Goal: Task Accomplishment & Management: Manage account settings

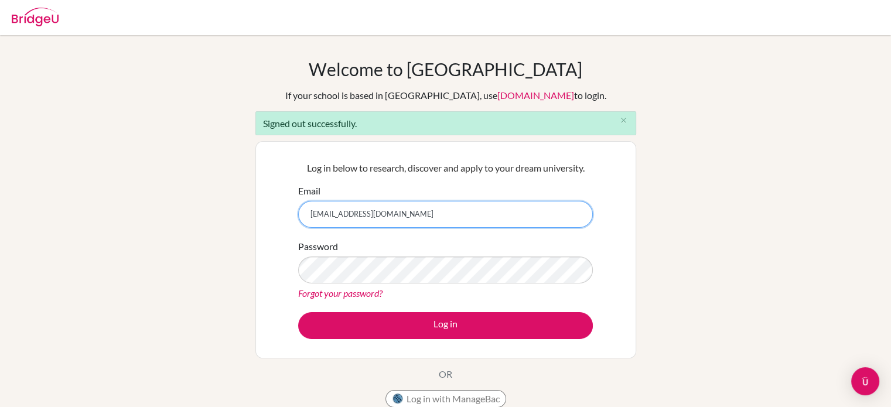
click at [382, 216] on input "testingjones12345@gmail.com" at bounding box center [445, 214] width 295 height 27
type input "ajones@dalat.org"
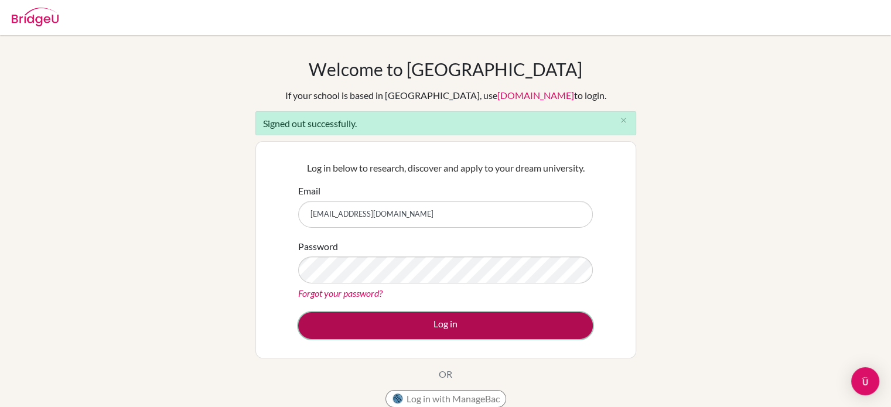
click at [382, 314] on button "Log in" at bounding box center [445, 325] width 295 height 27
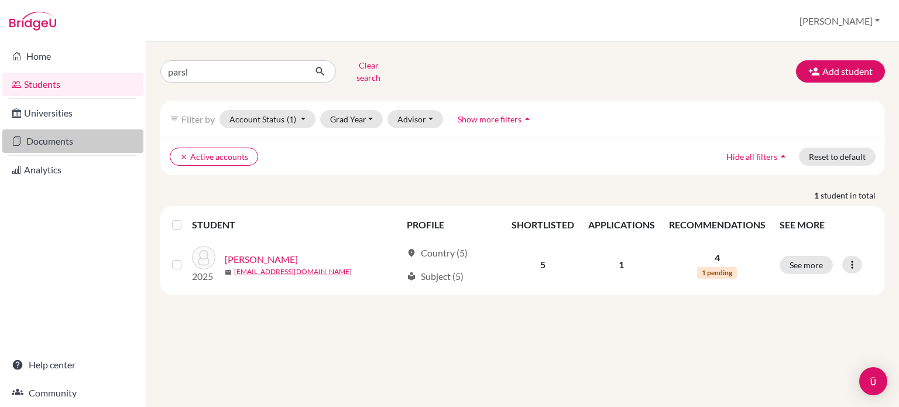
click at [57, 139] on link "Documents" at bounding box center [72, 140] width 141 height 23
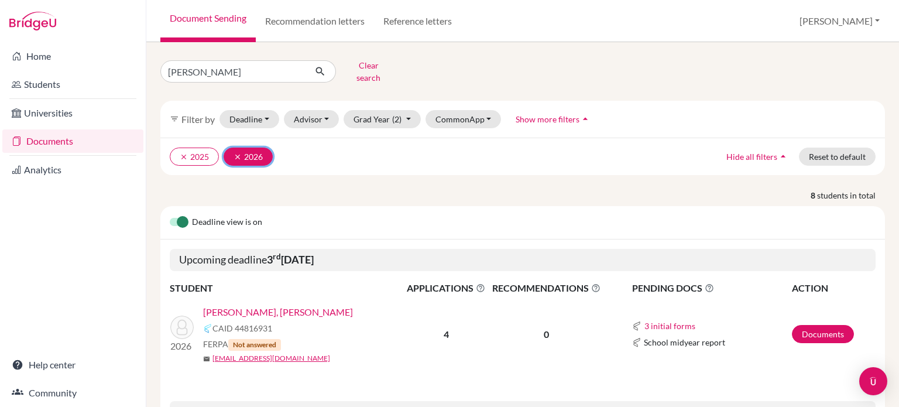
click at [235, 153] on icon "clear" at bounding box center [238, 157] width 8 height 8
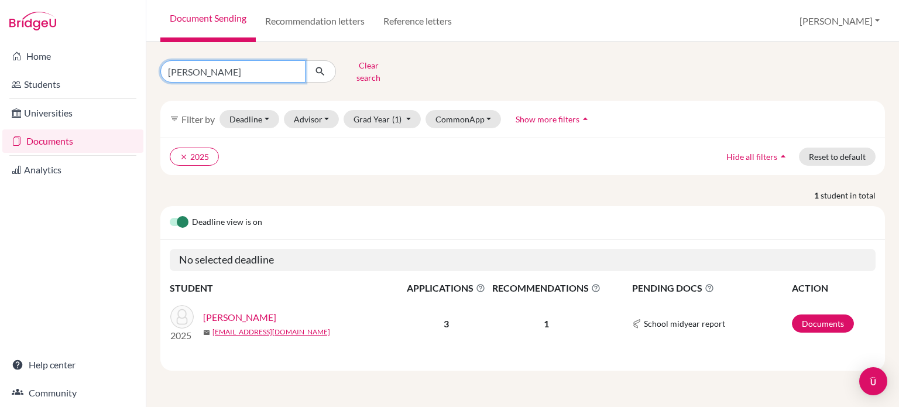
drag, startPoint x: 184, startPoint y: 73, endPoint x: 152, endPoint y: 70, distance: 31.8
click at [152, 70] on div "lee Clear search" at bounding box center [276, 71] width 248 height 30
type input "pars"
click button "submit" at bounding box center [320, 71] width 31 height 22
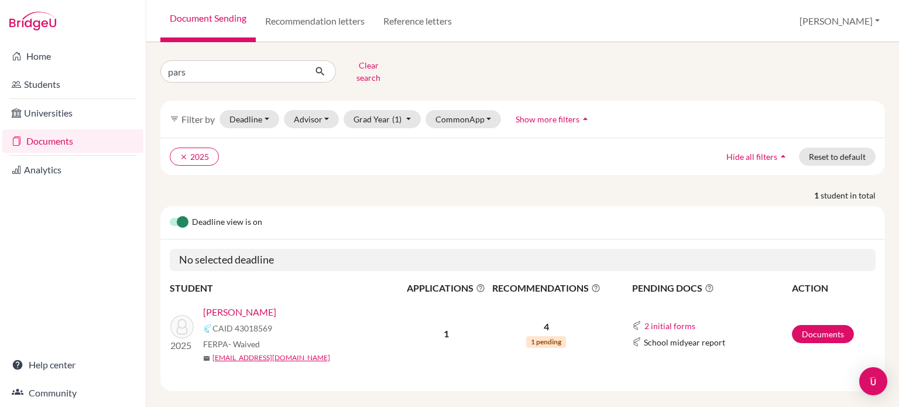
click at [218, 305] on link "Parsley, Michaela" at bounding box center [239, 312] width 73 height 14
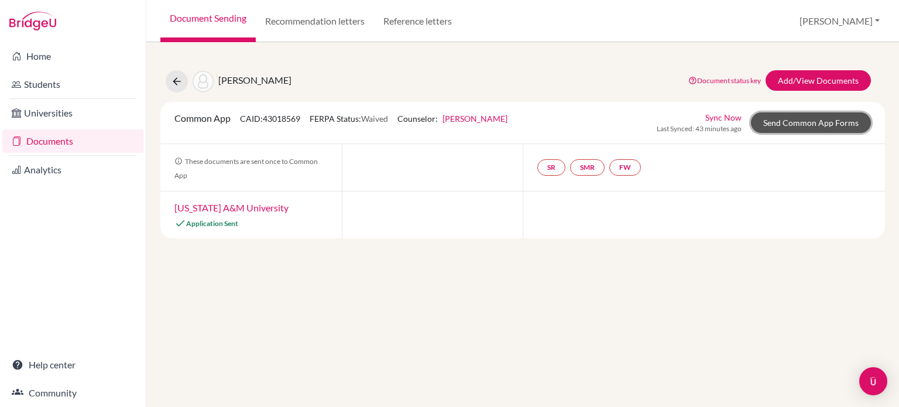
click at [797, 124] on link "Send Common App Forms" at bounding box center [811, 122] width 120 height 20
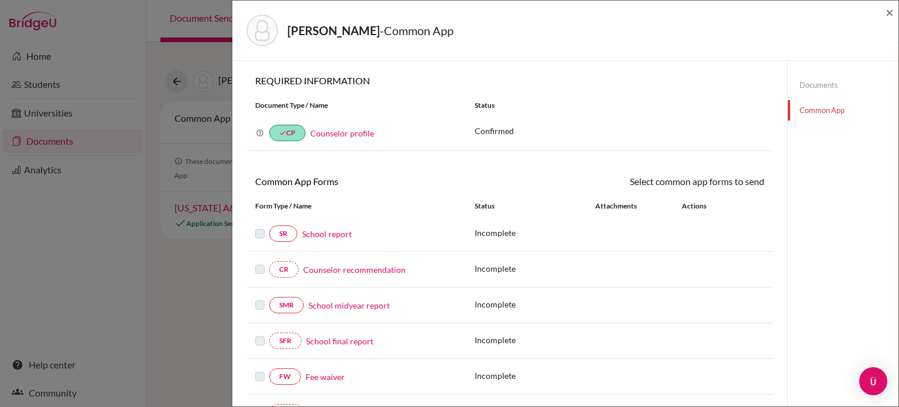
click at [358, 133] on link "Counselor profile" at bounding box center [342, 133] width 64 height 10
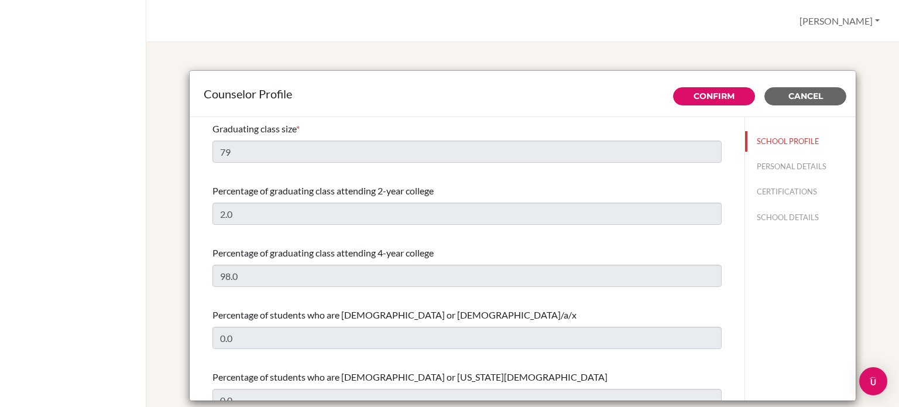
select select "0"
select select "332534"
click at [808, 97] on span "Cancel" at bounding box center [806, 96] width 35 height 11
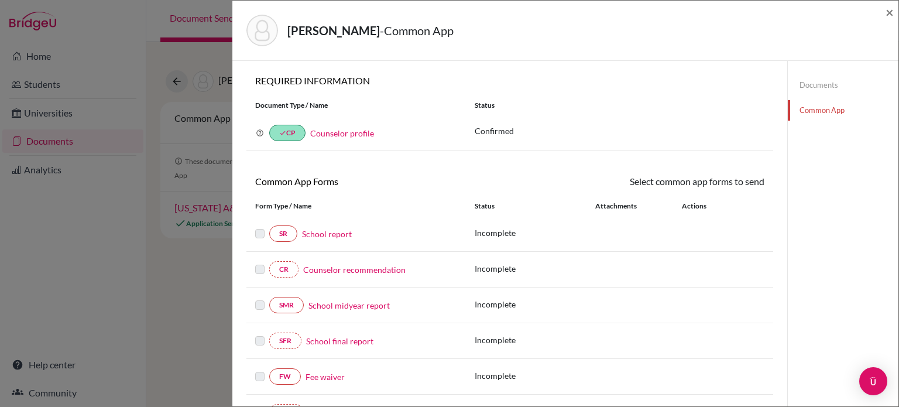
click at [356, 135] on link "Counselor profile" at bounding box center [342, 133] width 64 height 10
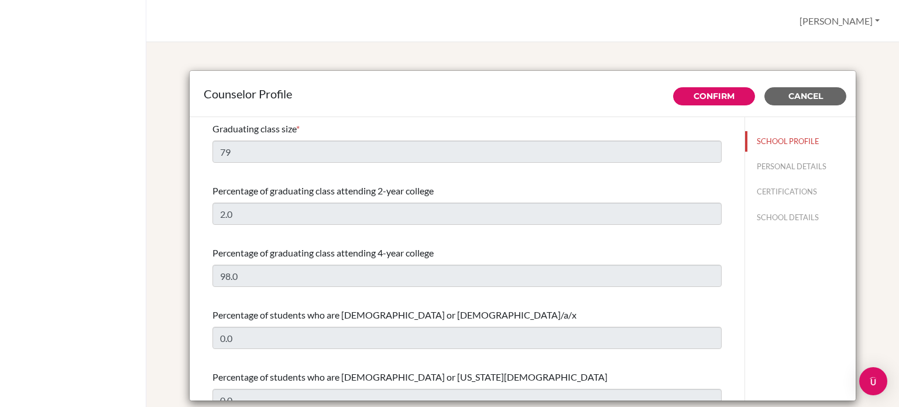
select select "0"
select select "332534"
click at [789, 166] on button "PERSONAL DETAILS" at bounding box center [800, 166] width 111 height 20
type input "[PERSON_NAME]"
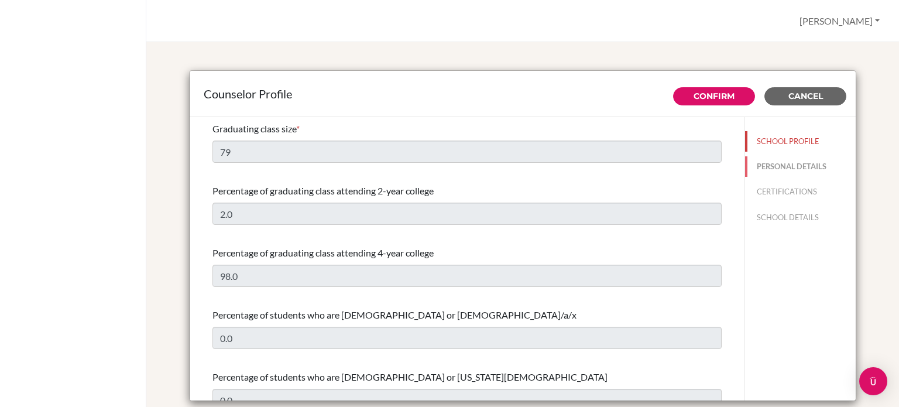
type input "High School Counselor"
type input "60.162016840"
type input "[EMAIL_ADDRESS][DOMAIN_NAME]"
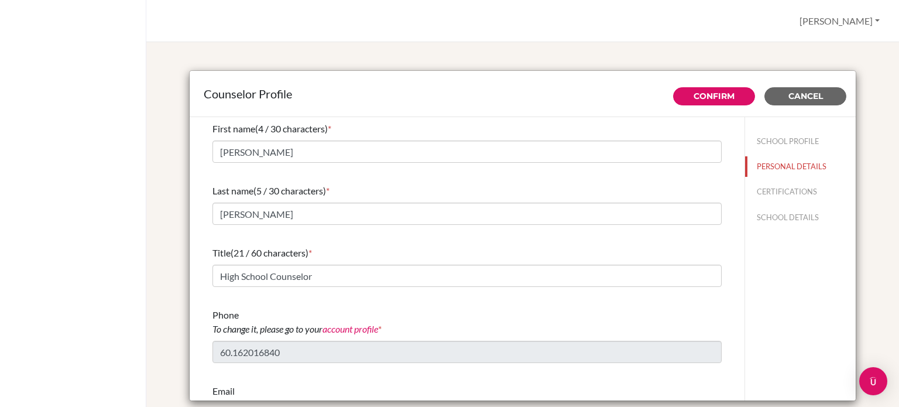
click at [546, 44] on div "Counselor Profile Confirm Cancel First name (4 / 30 characters) * [PERSON_NAME]…" at bounding box center [522, 224] width 753 height 365
click at [811, 96] on span "Cancel" at bounding box center [806, 96] width 35 height 11
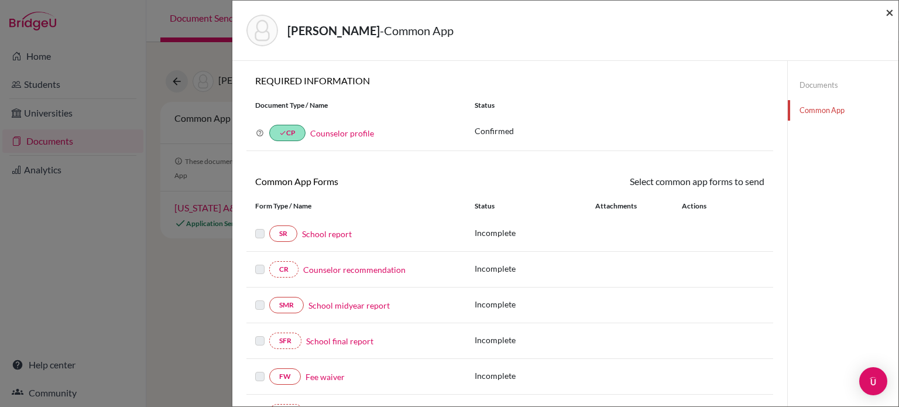
click at [891, 16] on span "×" at bounding box center [890, 12] width 8 height 17
